Goal: Task Accomplishment & Management: Use online tool/utility

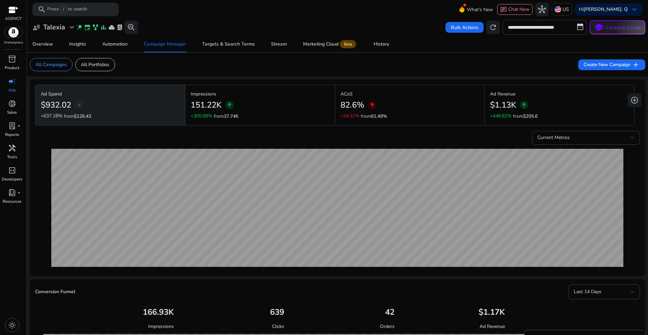
scroll to position [355, 0]
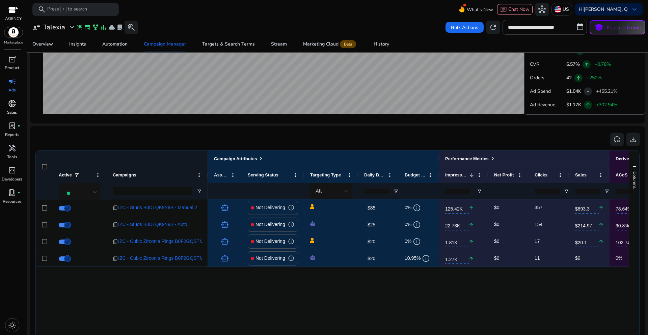
click at [12, 113] on p "Sales" at bounding box center [12, 112] width 10 height 6
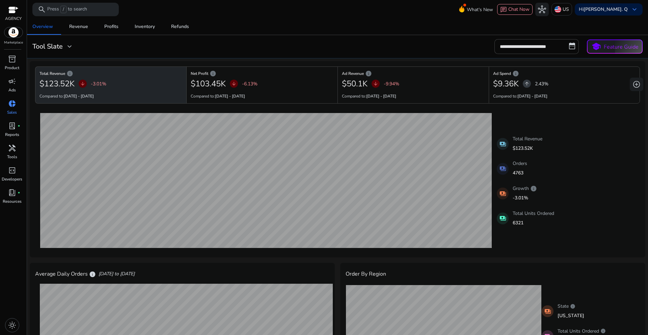
click at [350, 41] on div "**********" at bounding box center [337, 46] width 615 height 15
click at [13, 66] on p "Product" at bounding box center [12, 68] width 15 height 6
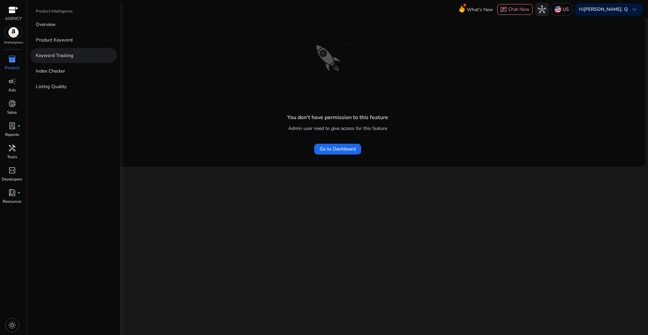
click at [50, 58] on p "Keyword Tracking" at bounding box center [54, 55] width 37 height 7
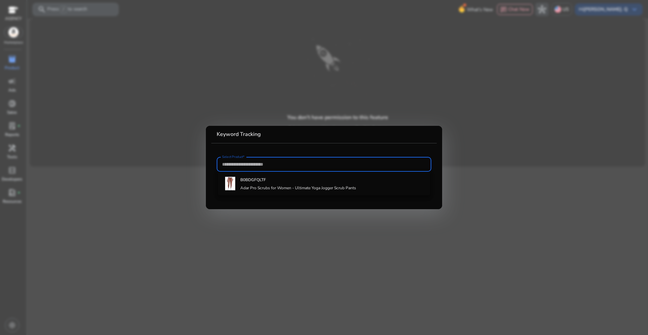
click at [242, 167] on input "Select Product*" at bounding box center [324, 164] width 204 height 7
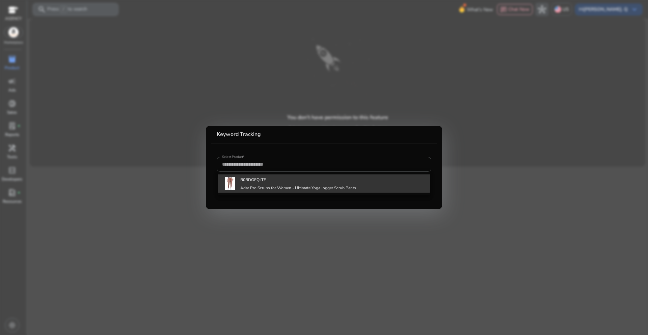
click at [260, 179] on b "B0BDGFQLTF" at bounding box center [253, 179] width 26 height 5
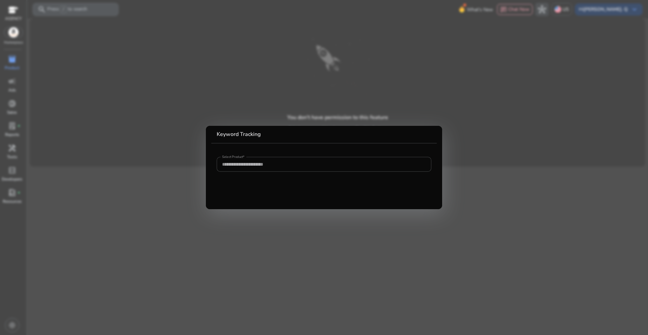
type input "**********"
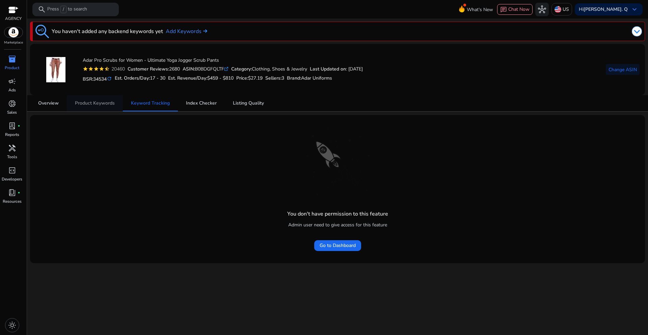
click at [93, 105] on span "Product Keywords" at bounding box center [95, 103] width 40 height 5
click at [158, 107] on span "Keyword Tracking" at bounding box center [150, 103] width 39 height 16
click at [10, 86] on div "campaign" at bounding box center [12, 81] width 19 height 11
